Goal: Information Seeking & Learning: Learn about a topic

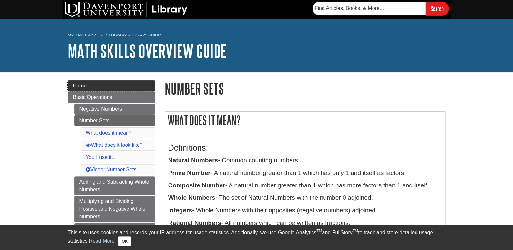
click at [84, 81] on link "Home" at bounding box center [111, 85] width 87 height 11
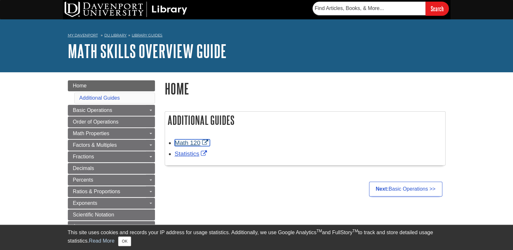
click at [208, 143] on link "Math 120" at bounding box center [192, 143] width 35 height 7
click at [201, 154] on link "Statistics" at bounding box center [192, 154] width 34 height 7
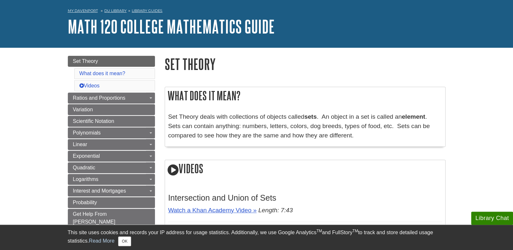
scroll to position [25, 0]
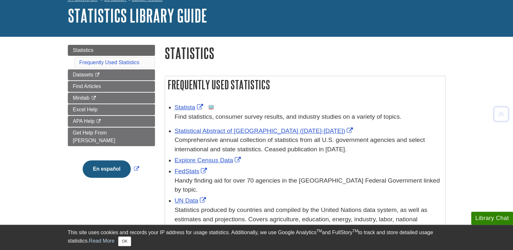
scroll to position [35, 0]
